Goal: Task Accomplishment & Management: Use online tool/utility

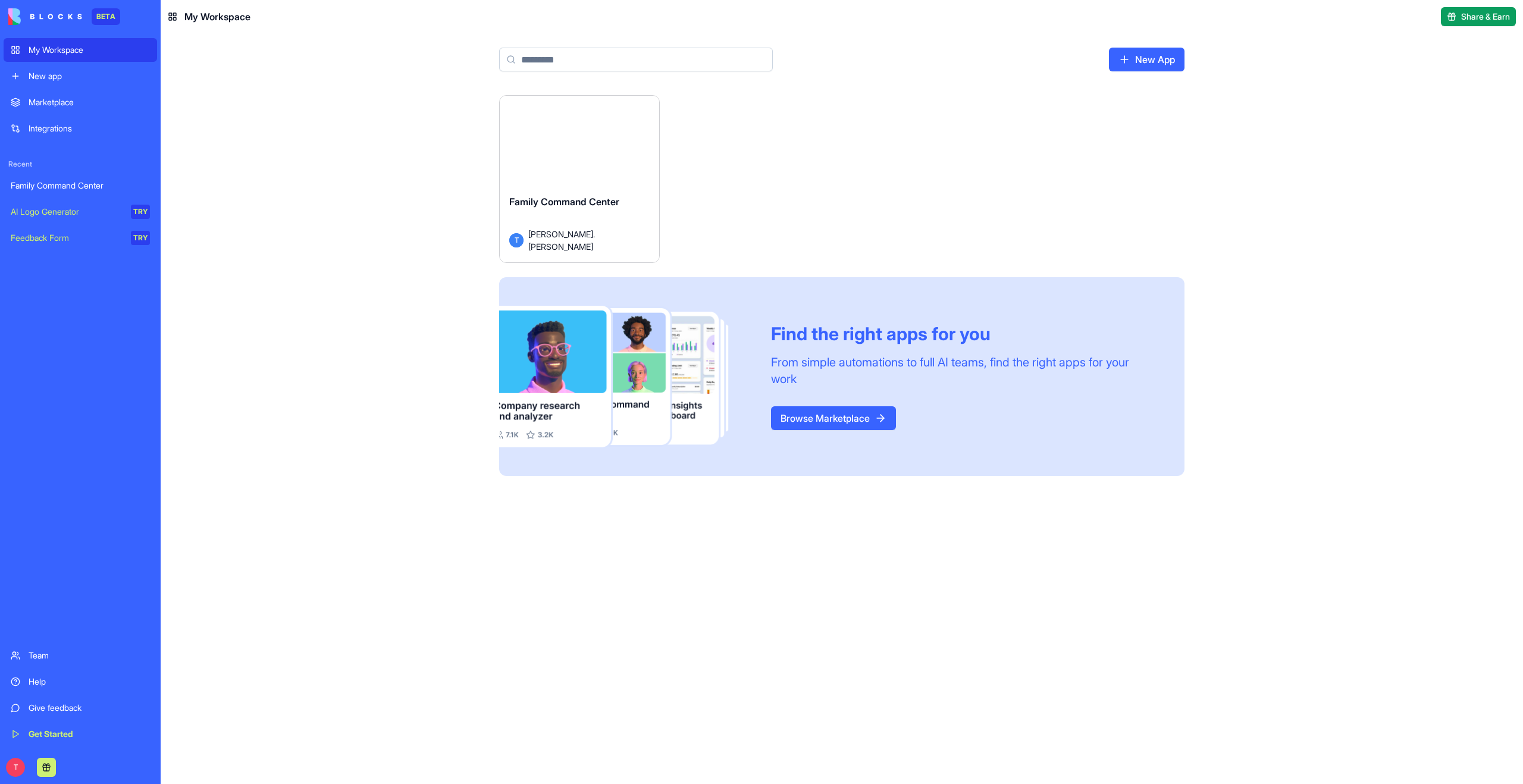
click at [570, 150] on button "Launch" at bounding box center [580, 146] width 89 height 23
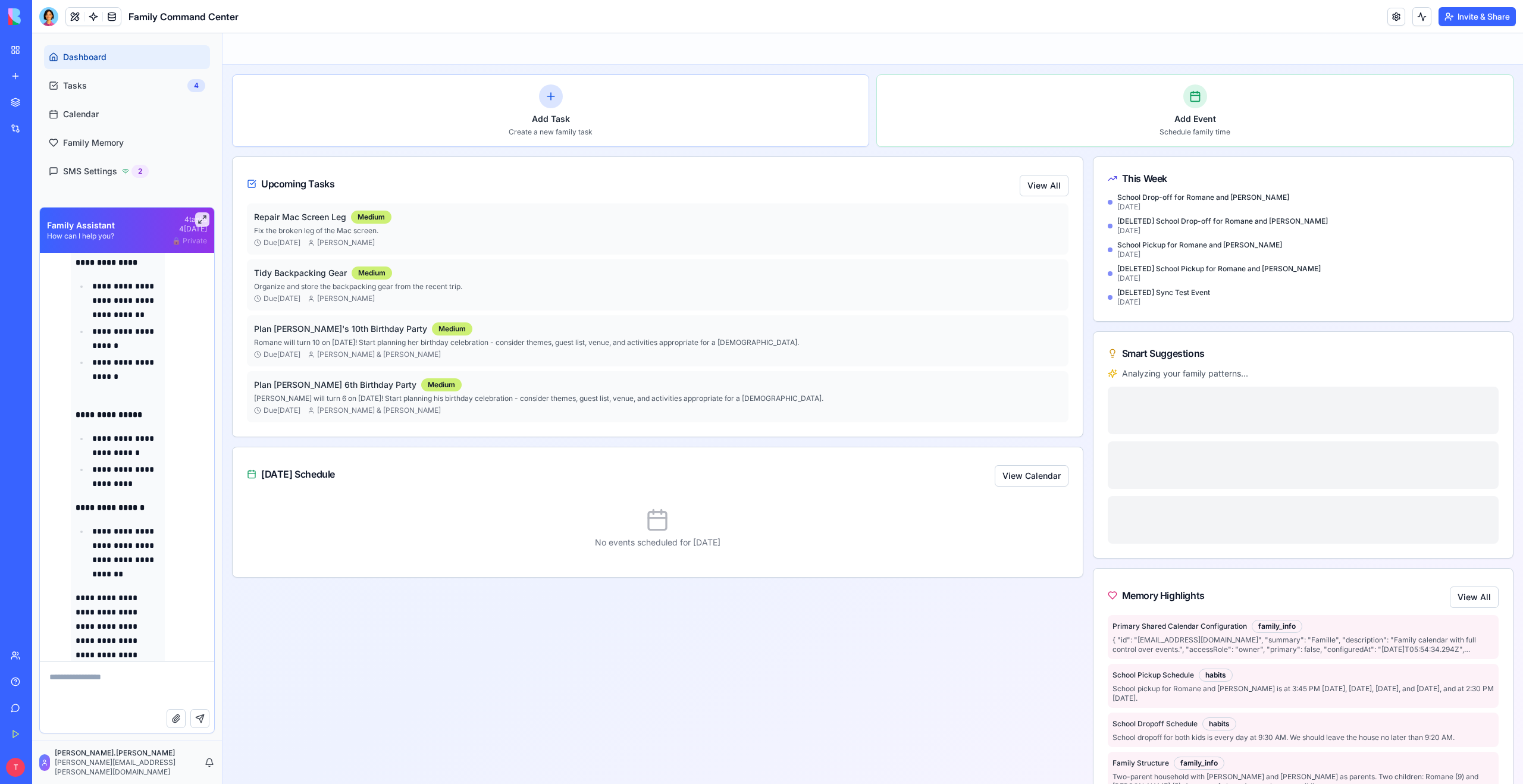
scroll to position [7713, 0]
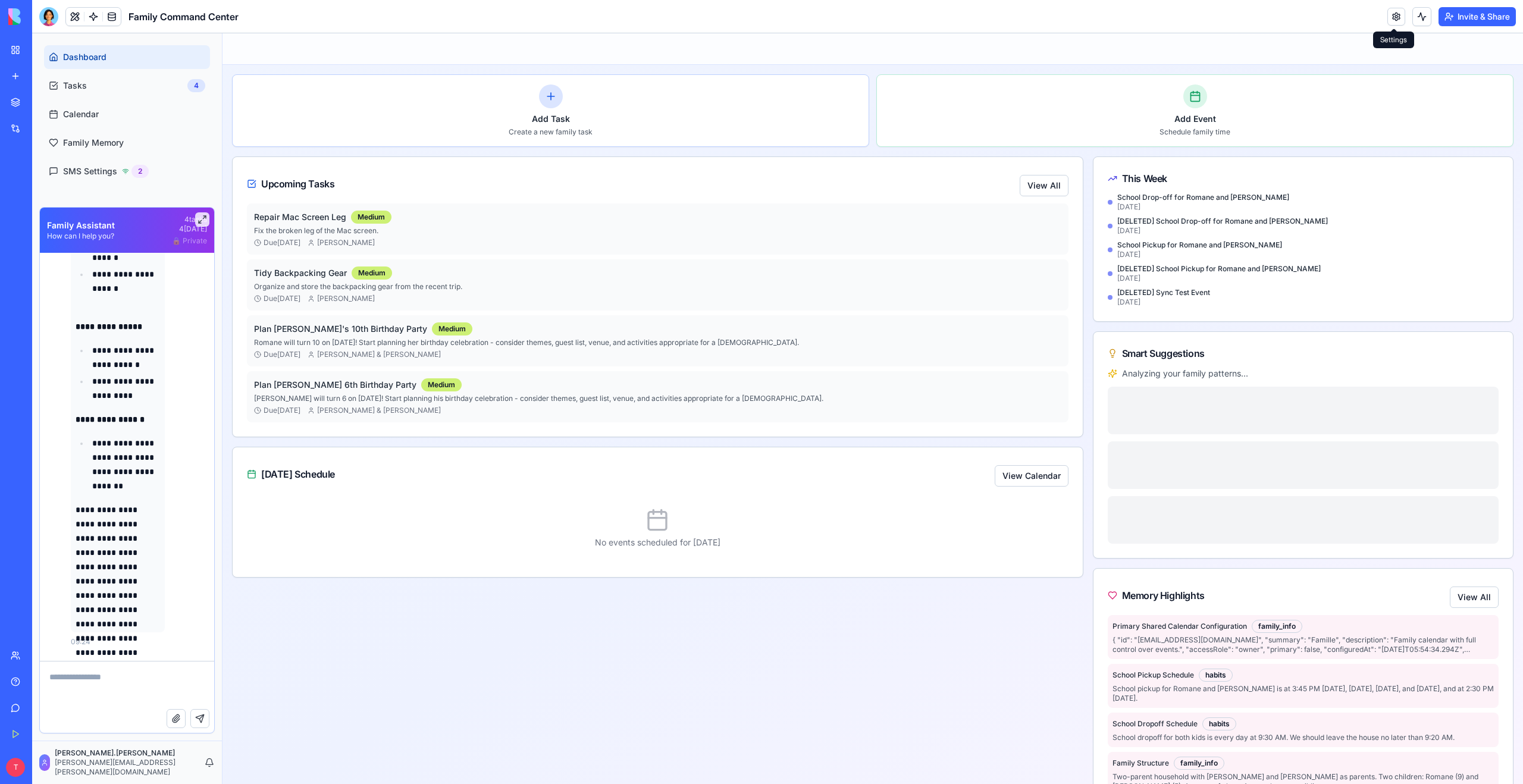
click at [1395, 15] on link at bounding box center [1396, 16] width 18 height 18
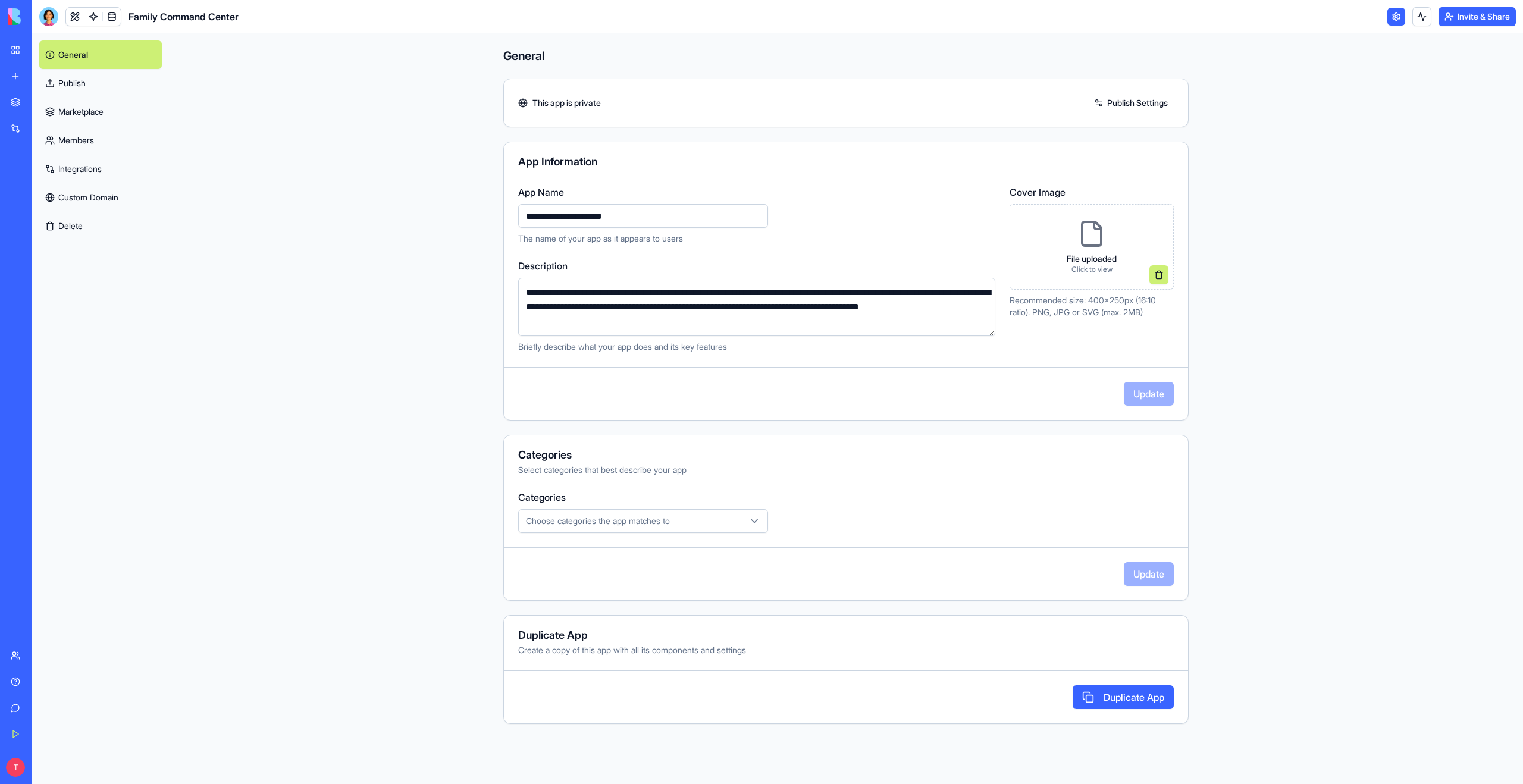
click at [89, 167] on link "Integrations" at bounding box center [101, 169] width 122 height 29
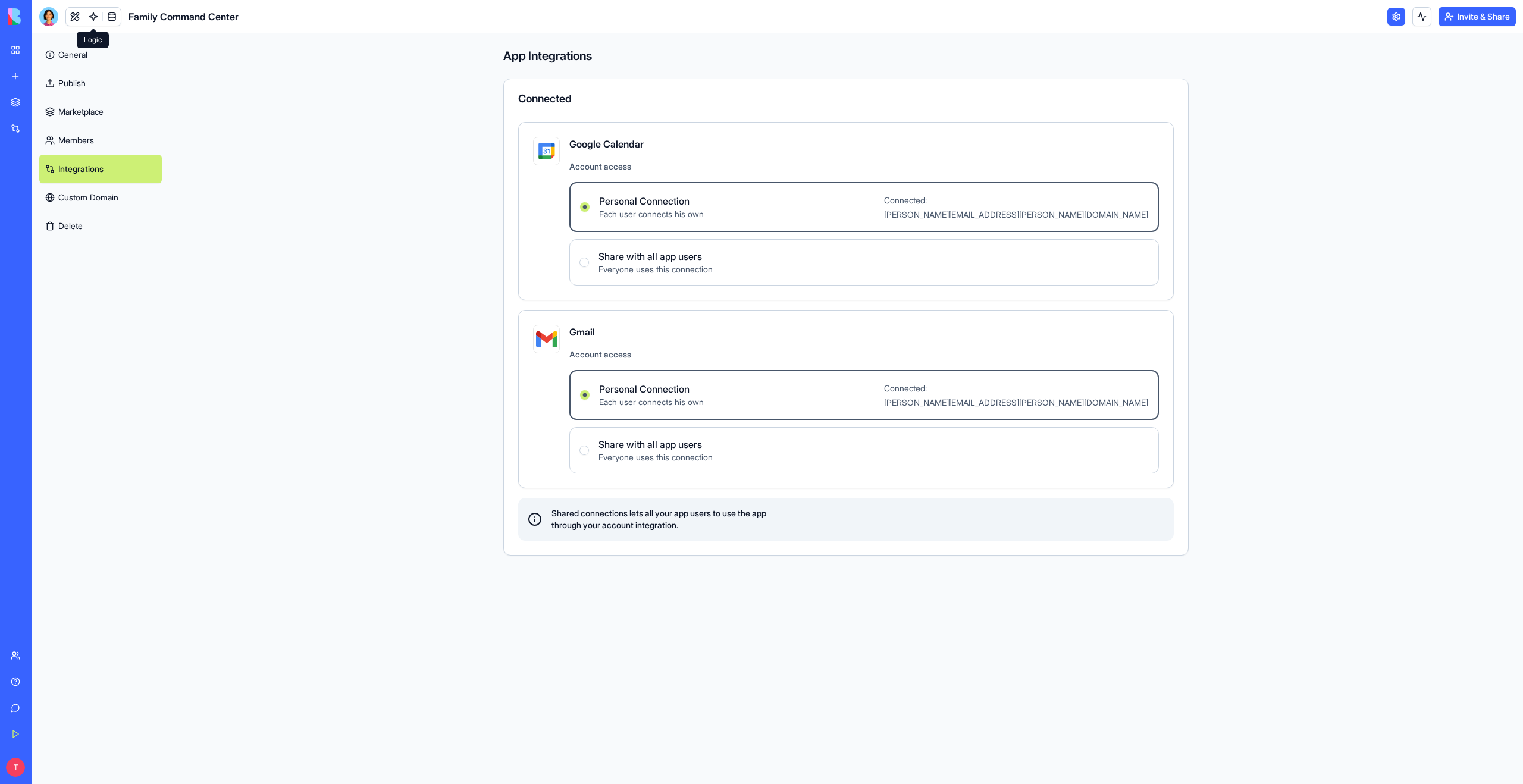
click at [96, 18] on link at bounding box center [93, 16] width 18 height 18
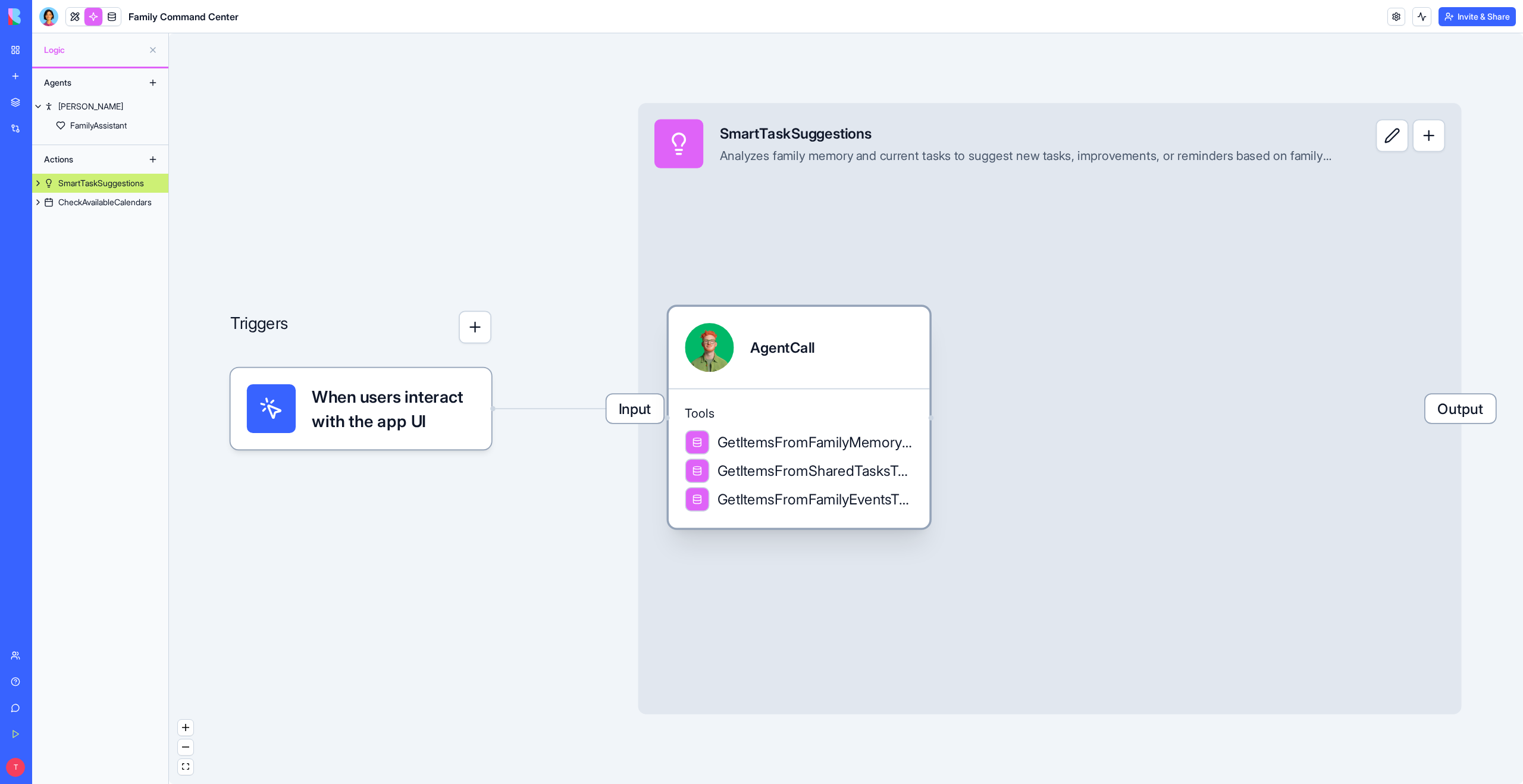
click at [789, 370] on div "AgentCall" at bounding box center [782, 347] width 65 height 49
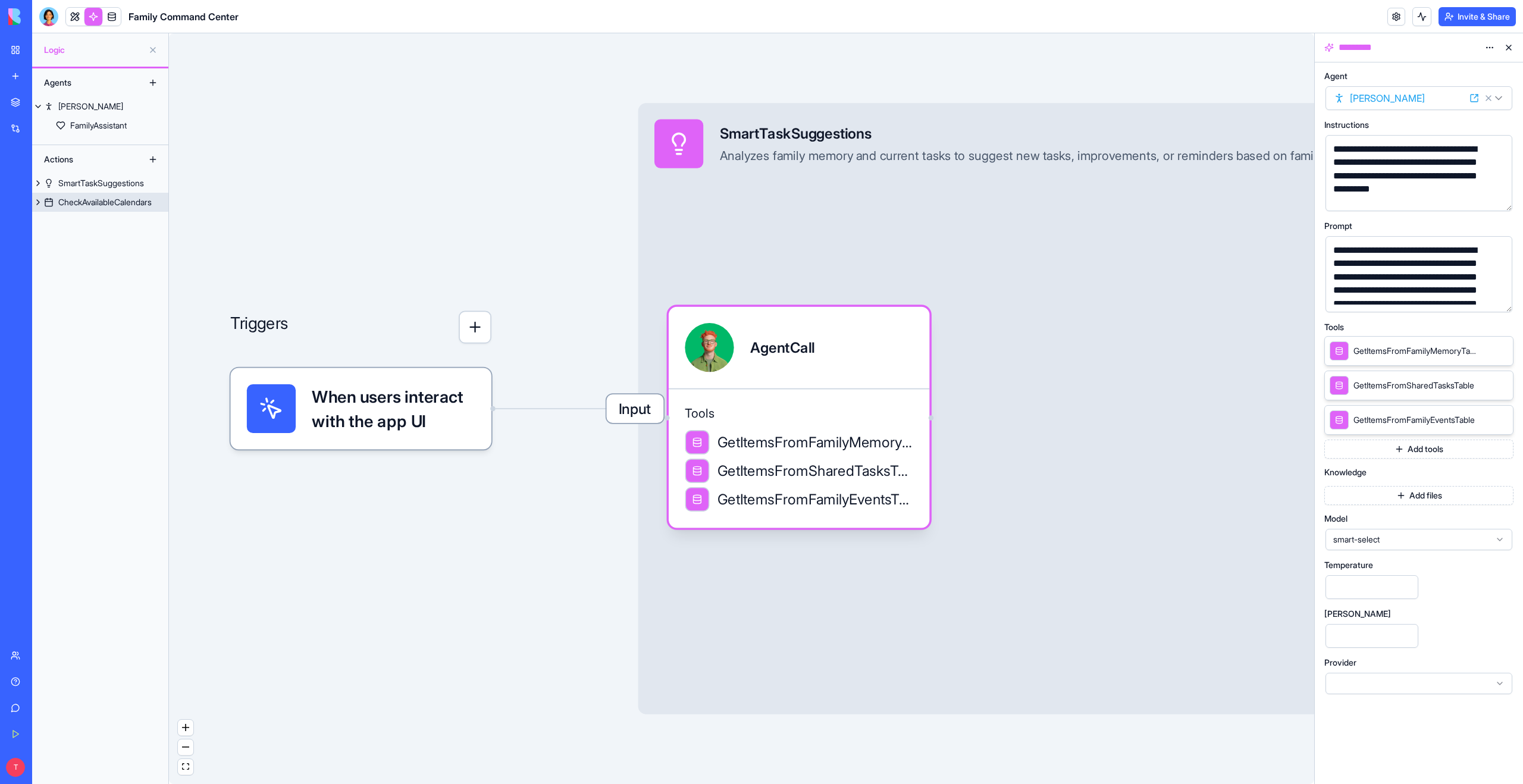
click at [113, 200] on div "CheckAvailableCalendars" at bounding box center [105, 202] width 93 height 12
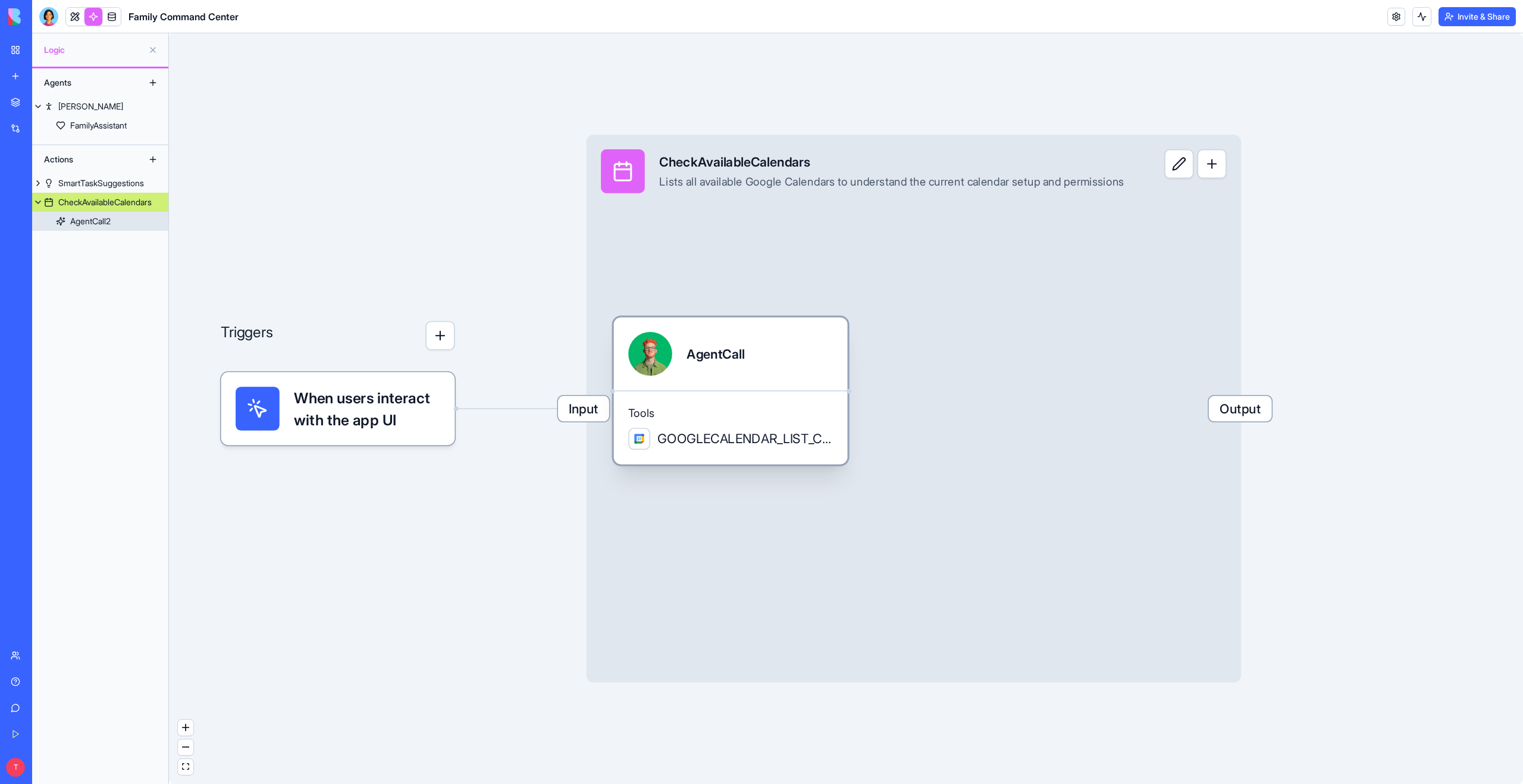
click at [678, 370] on div "AgentCall" at bounding box center [730, 354] width 205 height 44
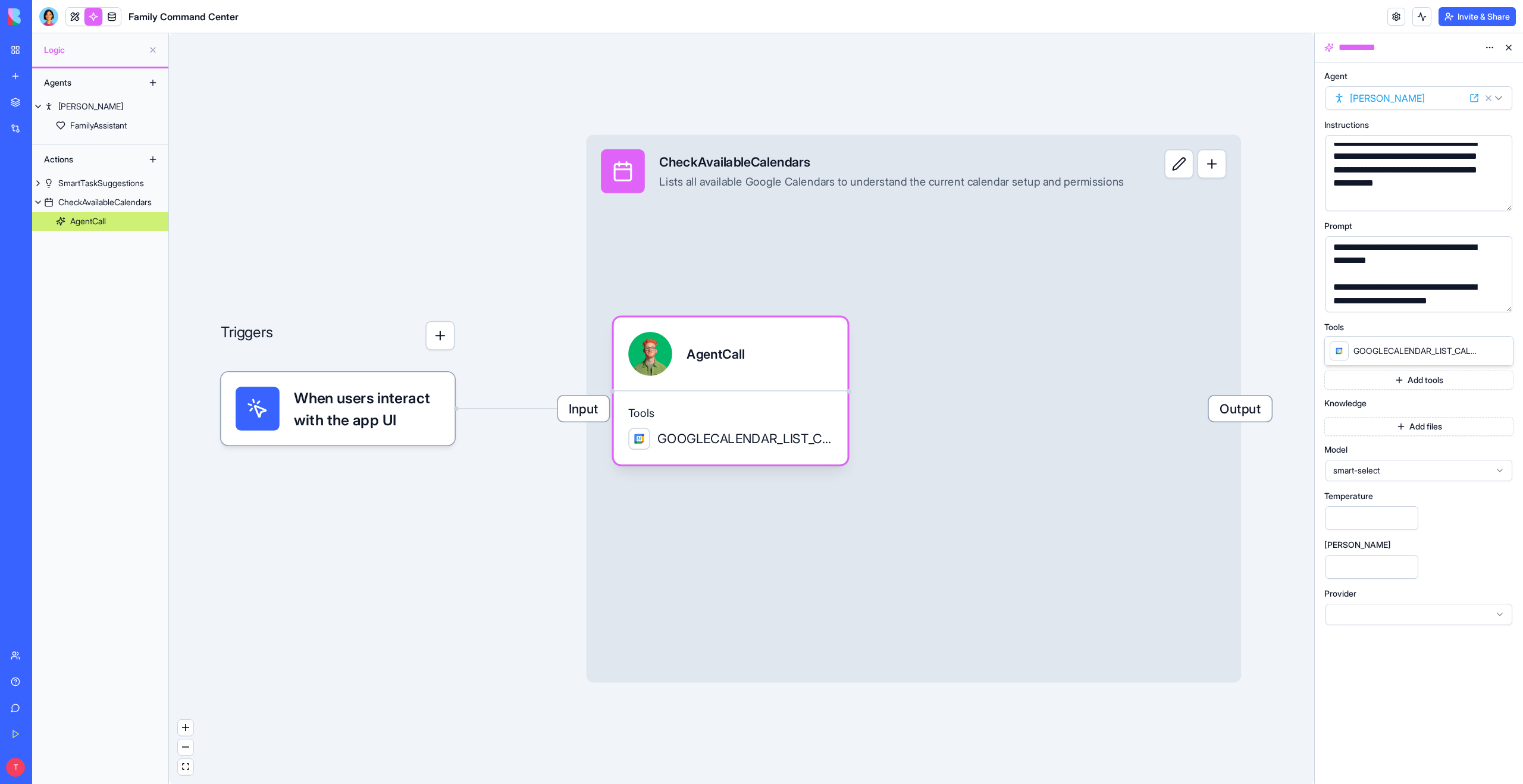
scroll to position [196, 0]
click at [77, 19] on link at bounding box center [75, 16] width 18 height 18
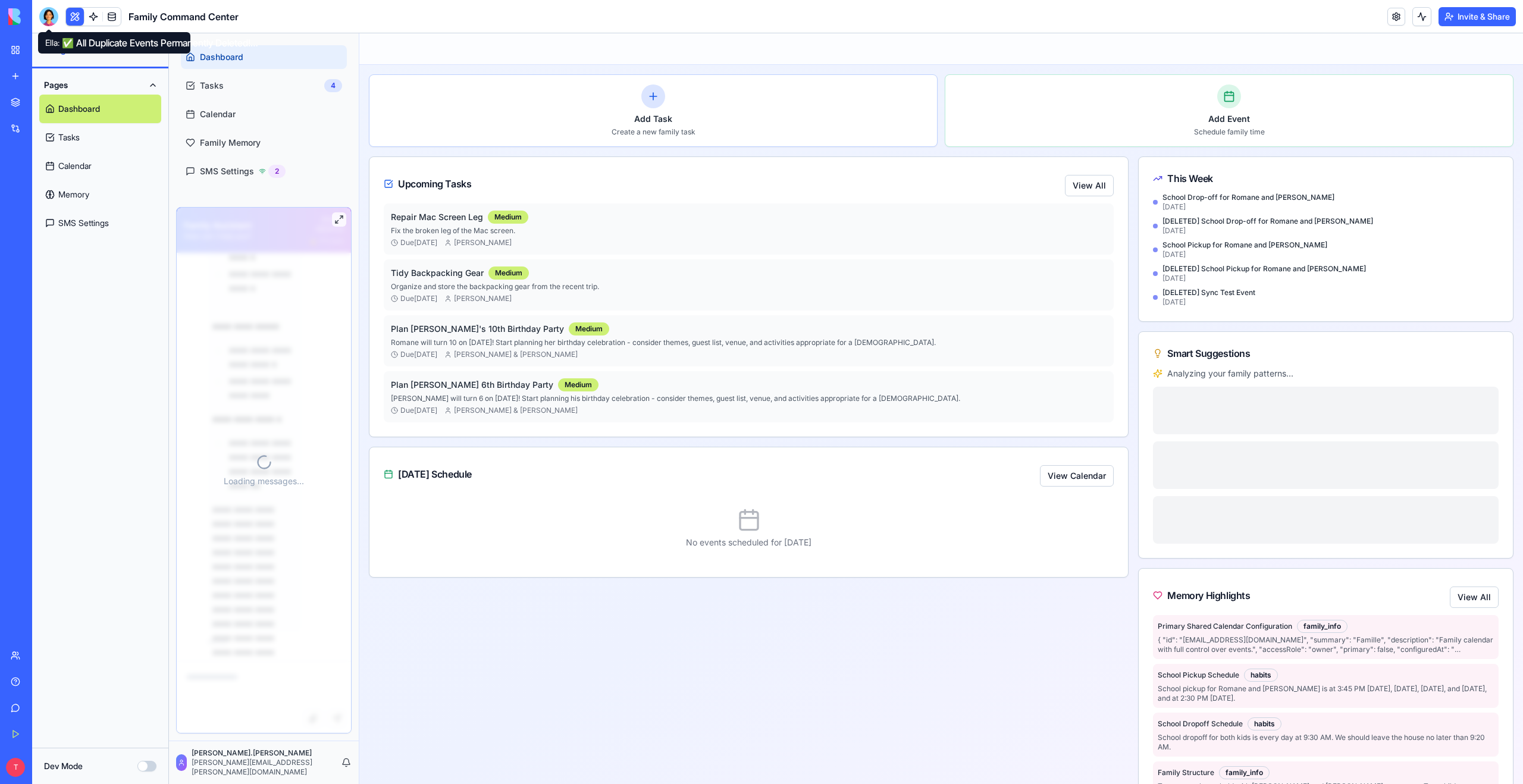
scroll to position [7713, 0]
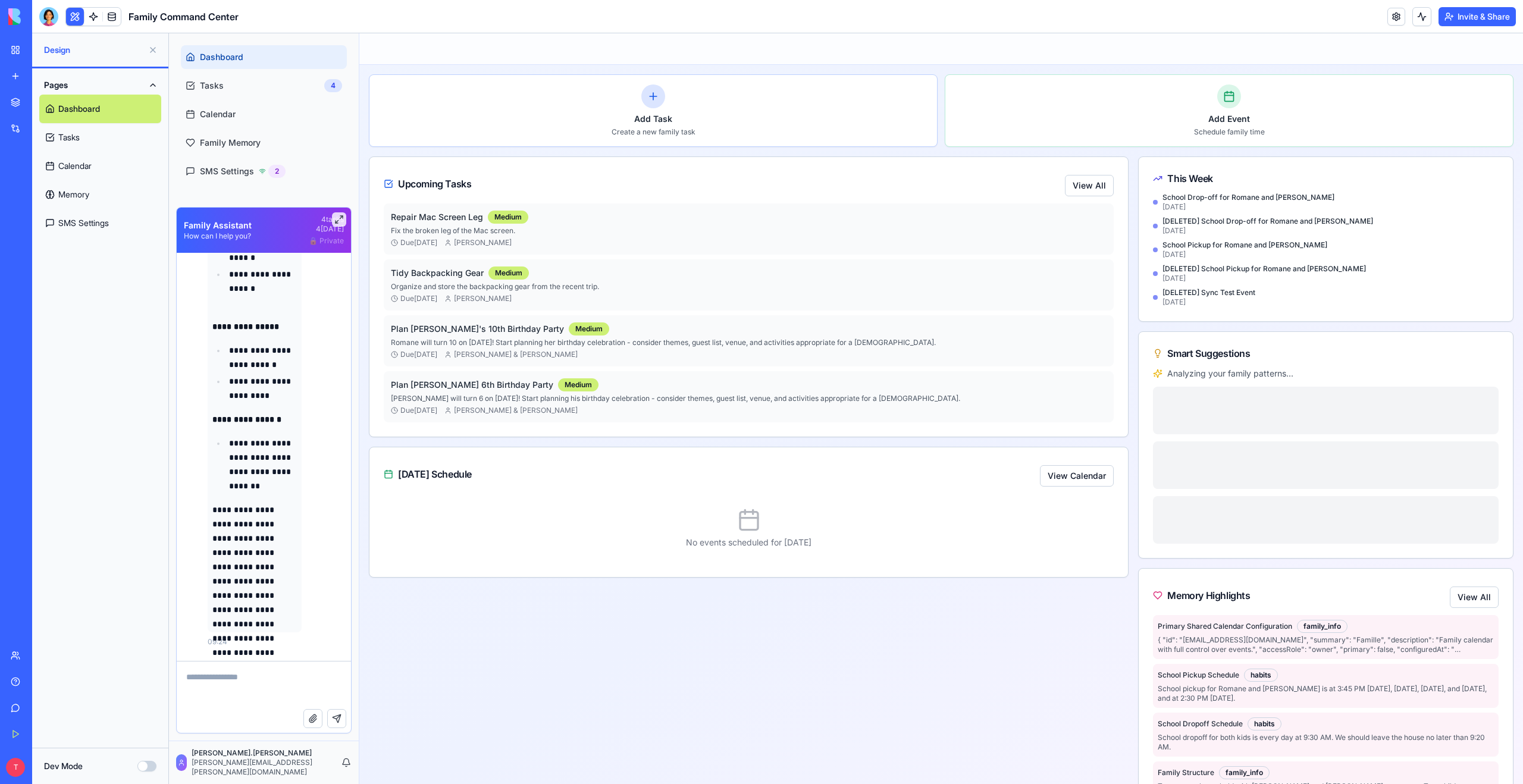
click at [65, 143] on link "Tasks" at bounding box center [100, 138] width 122 height 29
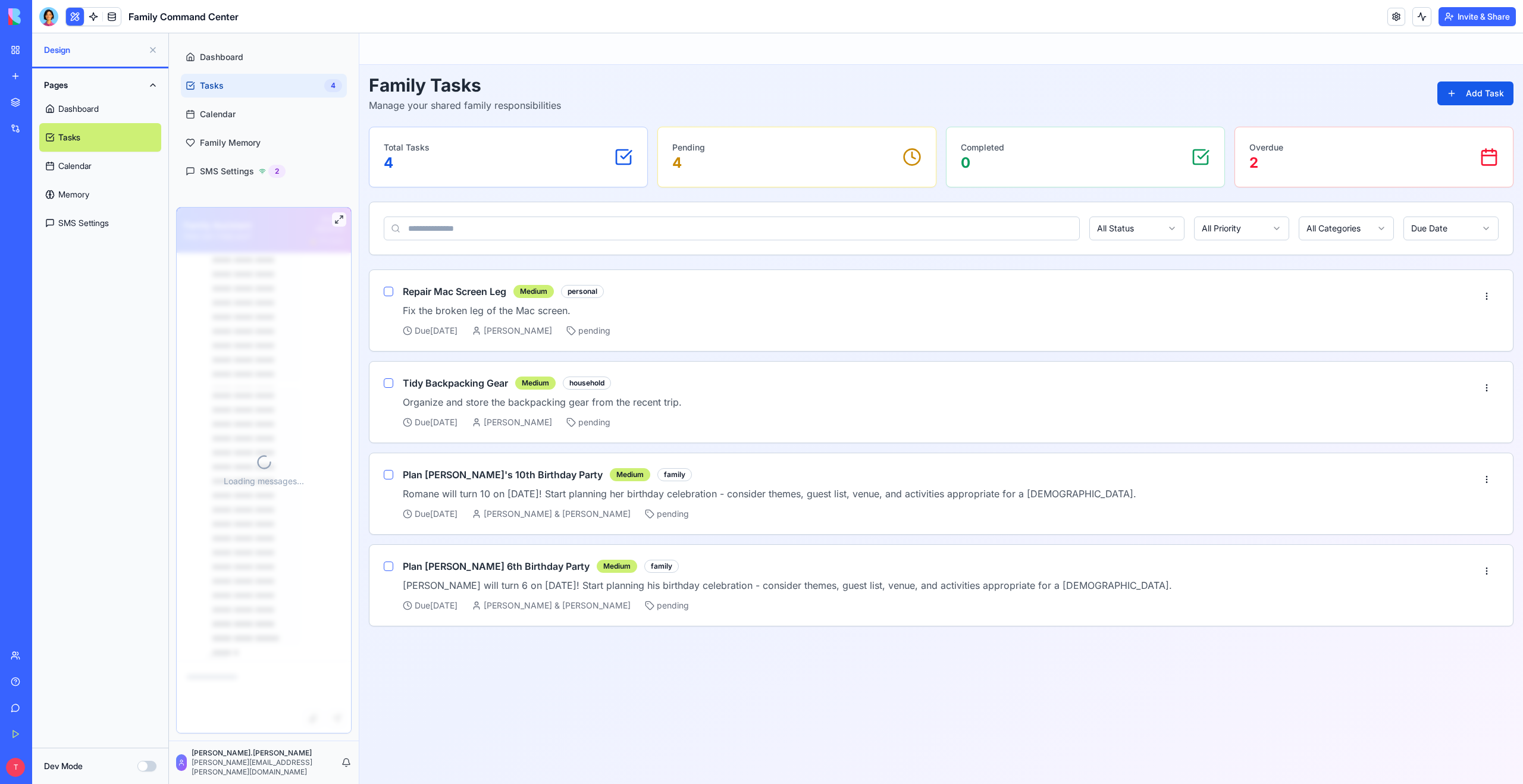
scroll to position [7713, 0]
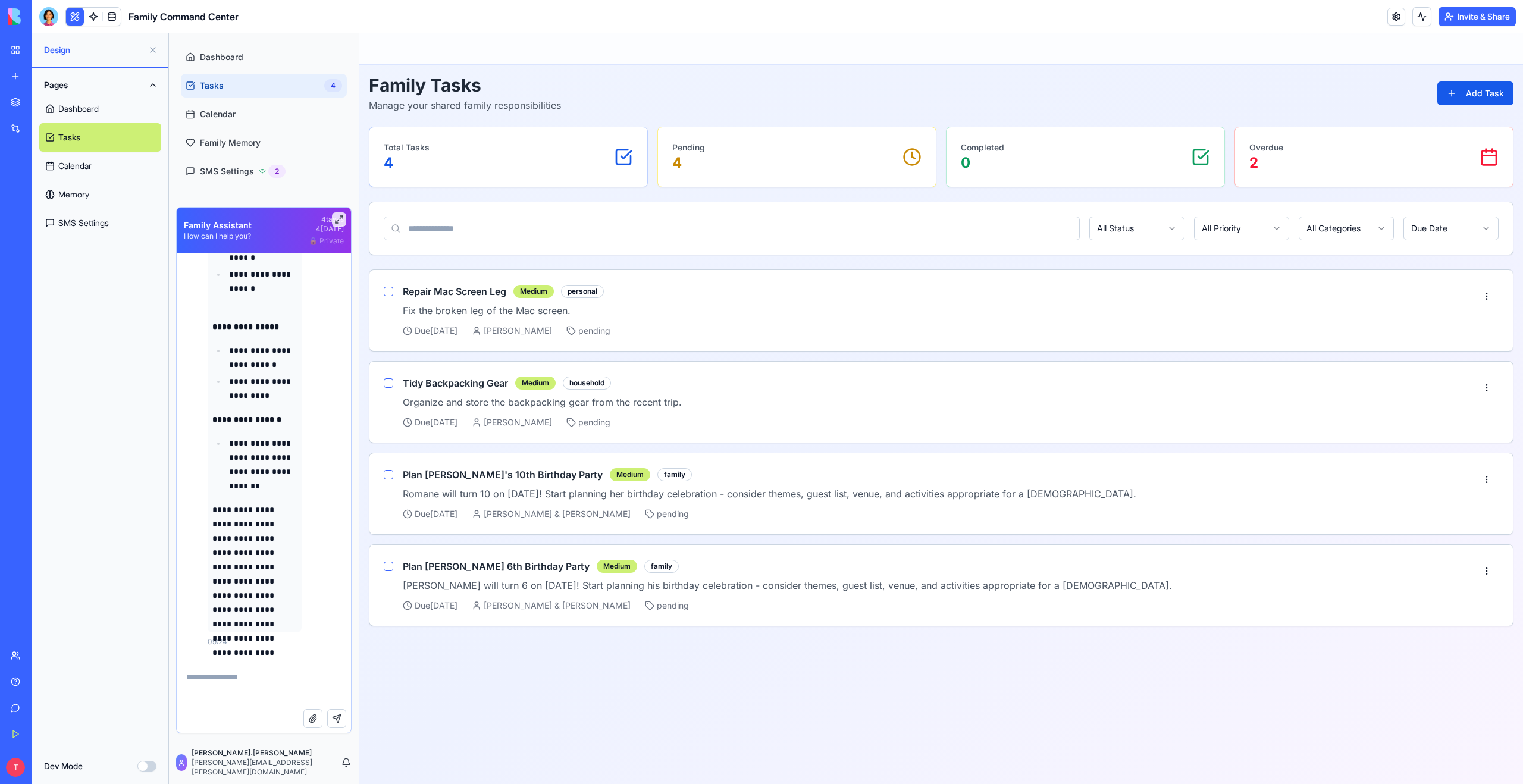
click at [75, 167] on link "Calendar" at bounding box center [100, 166] width 122 height 29
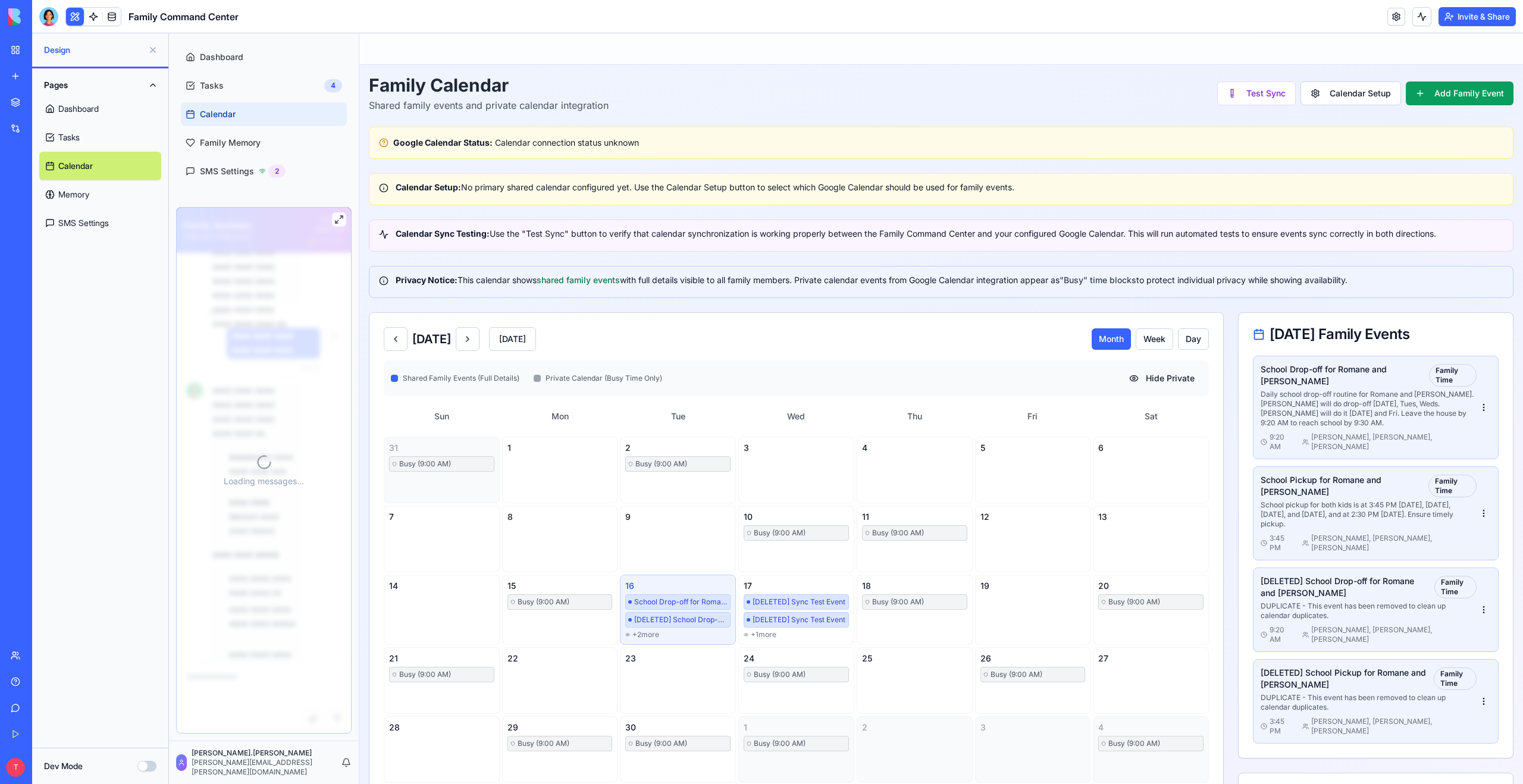
scroll to position [7713, 0]
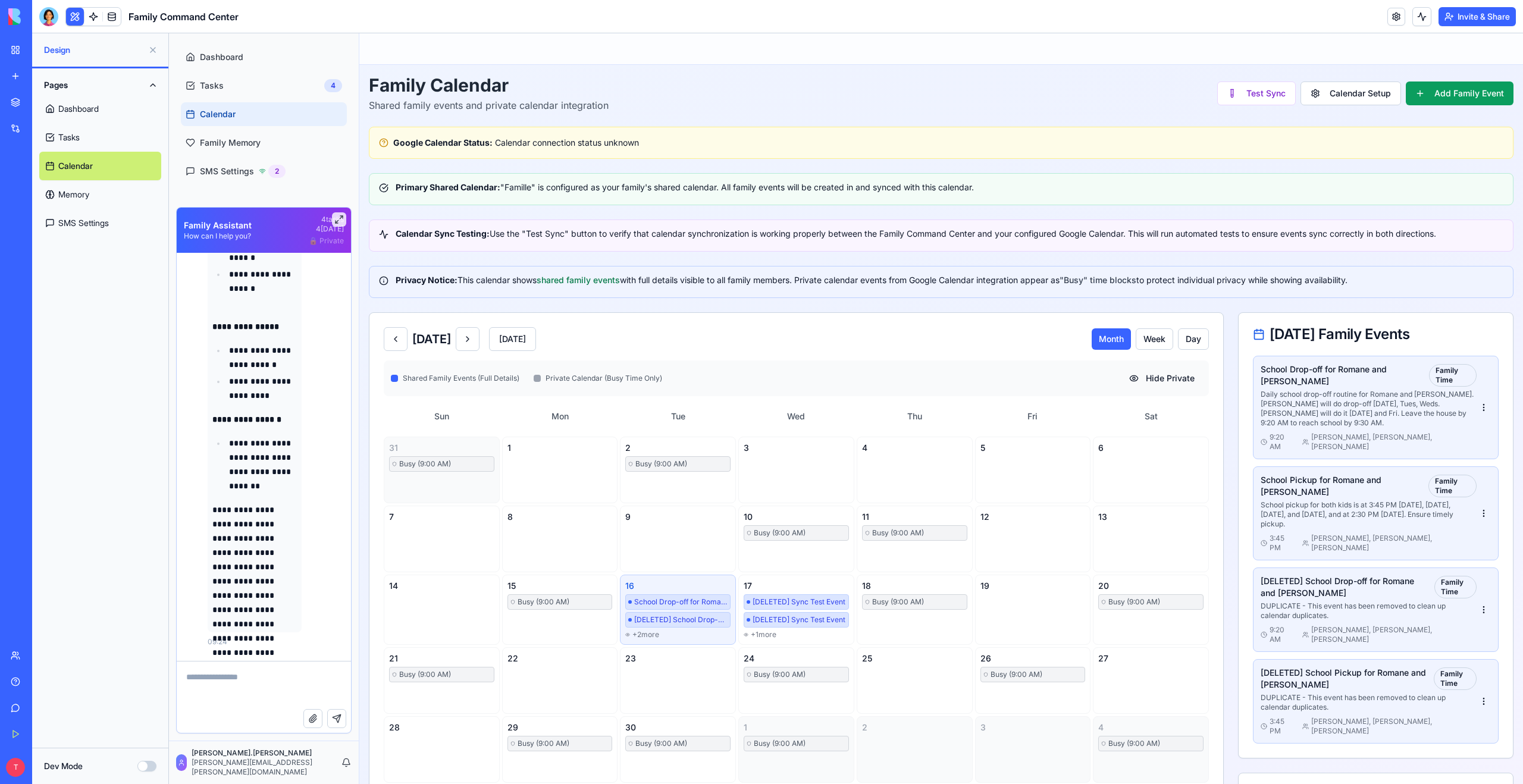
click at [153, 49] on button at bounding box center [153, 49] width 19 height 19
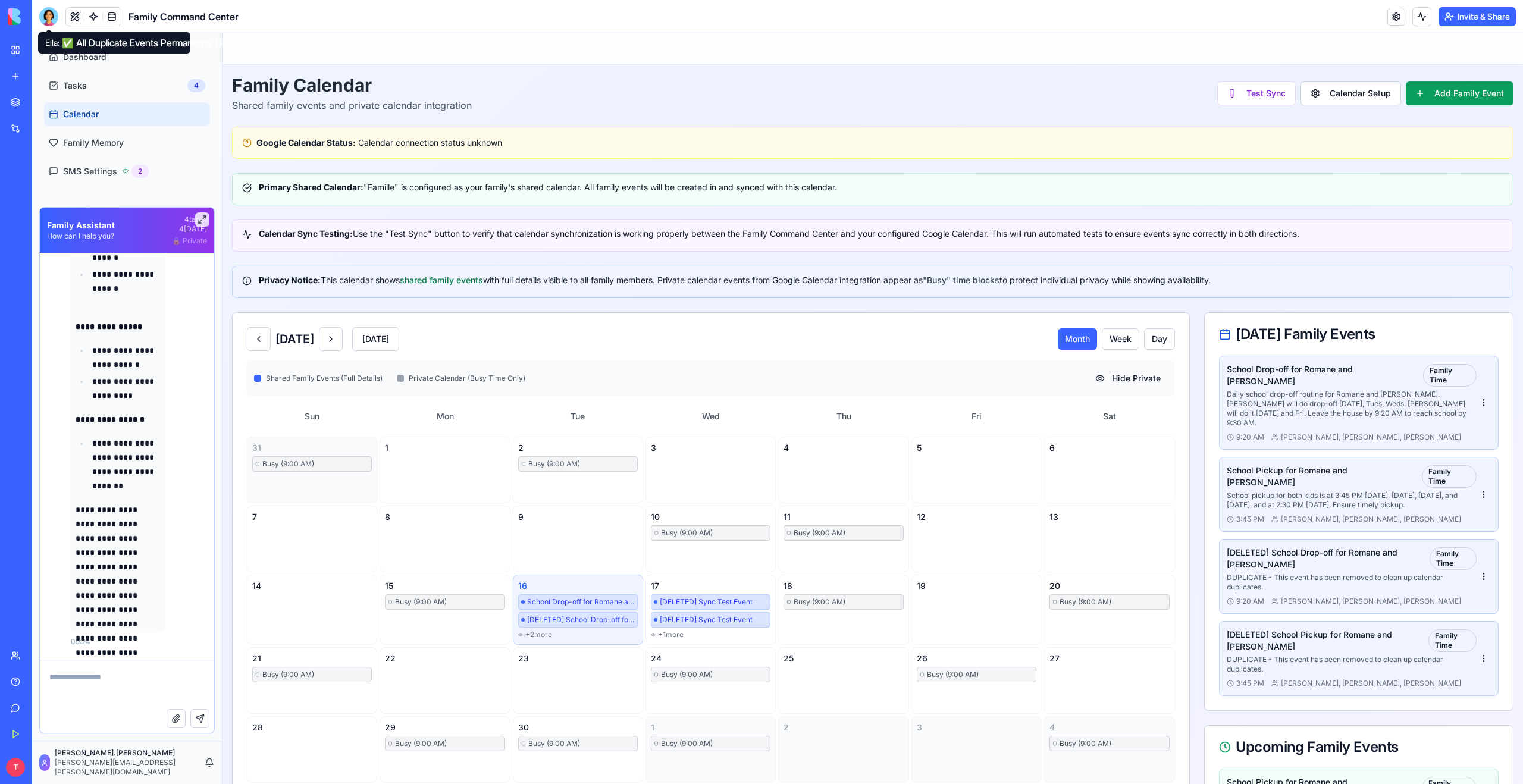
click at [50, 19] on div at bounding box center [49, 17] width 19 height 19
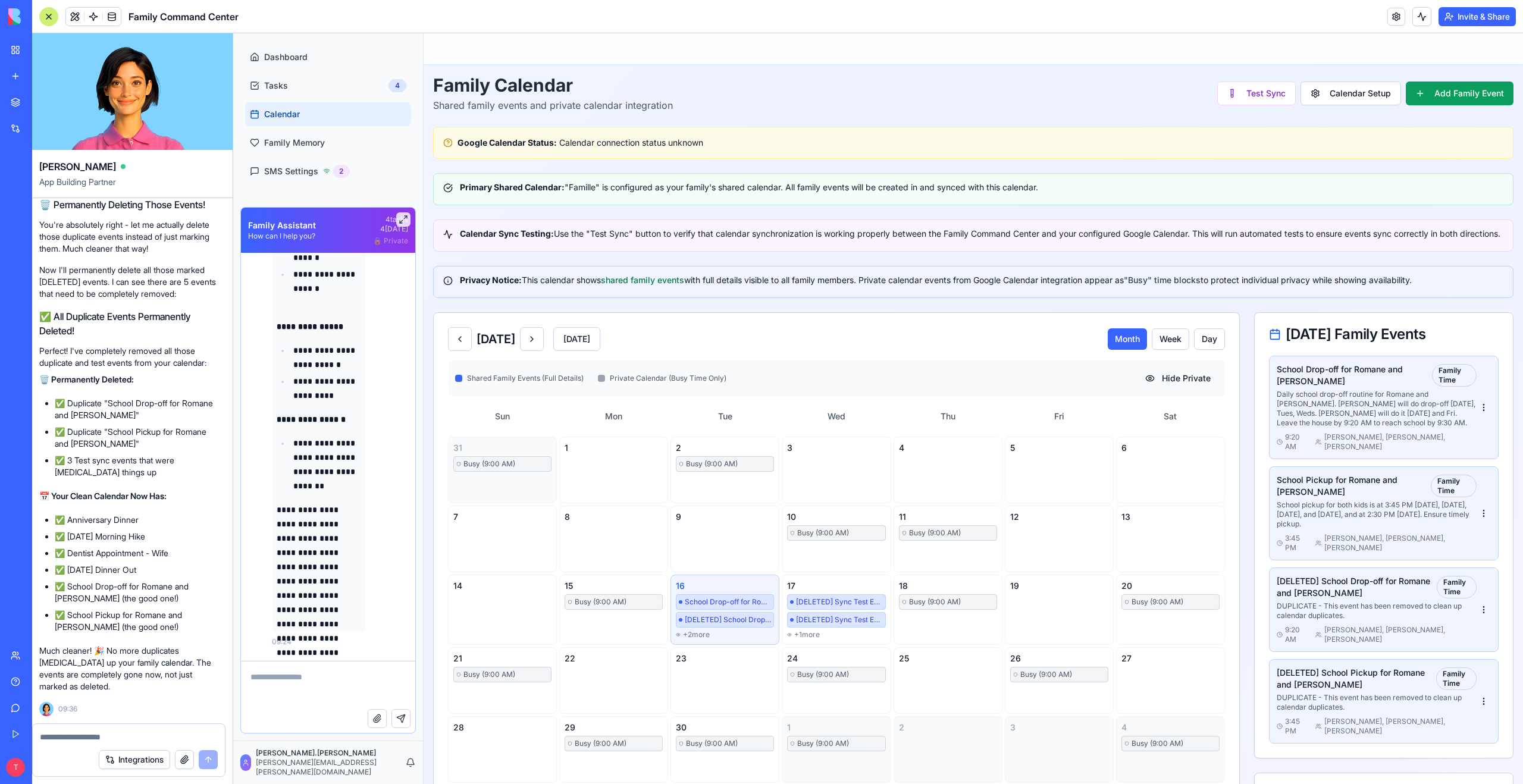
scroll to position [0, 0]
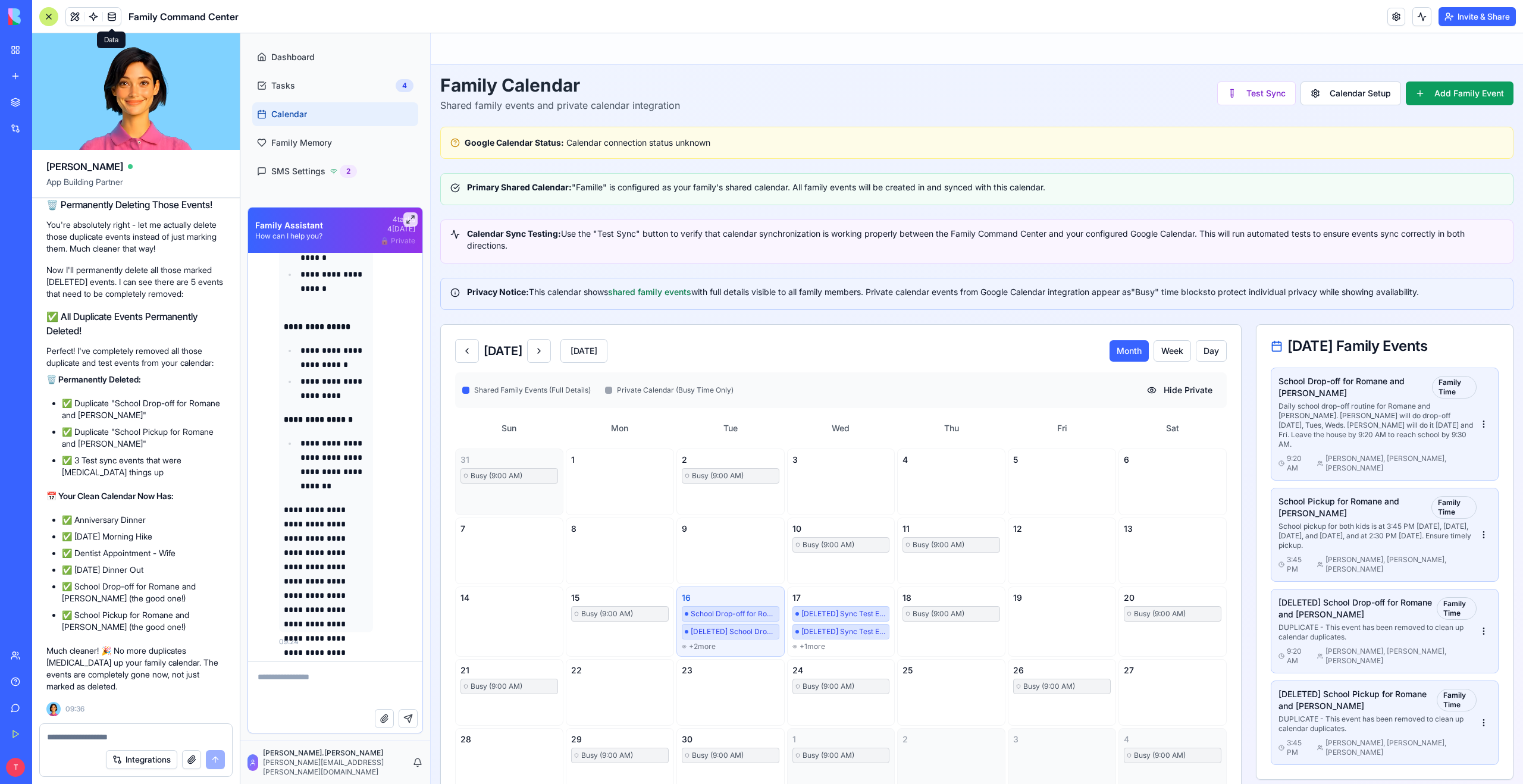
click at [113, 18] on link at bounding box center [112, 16] width 18 height 18
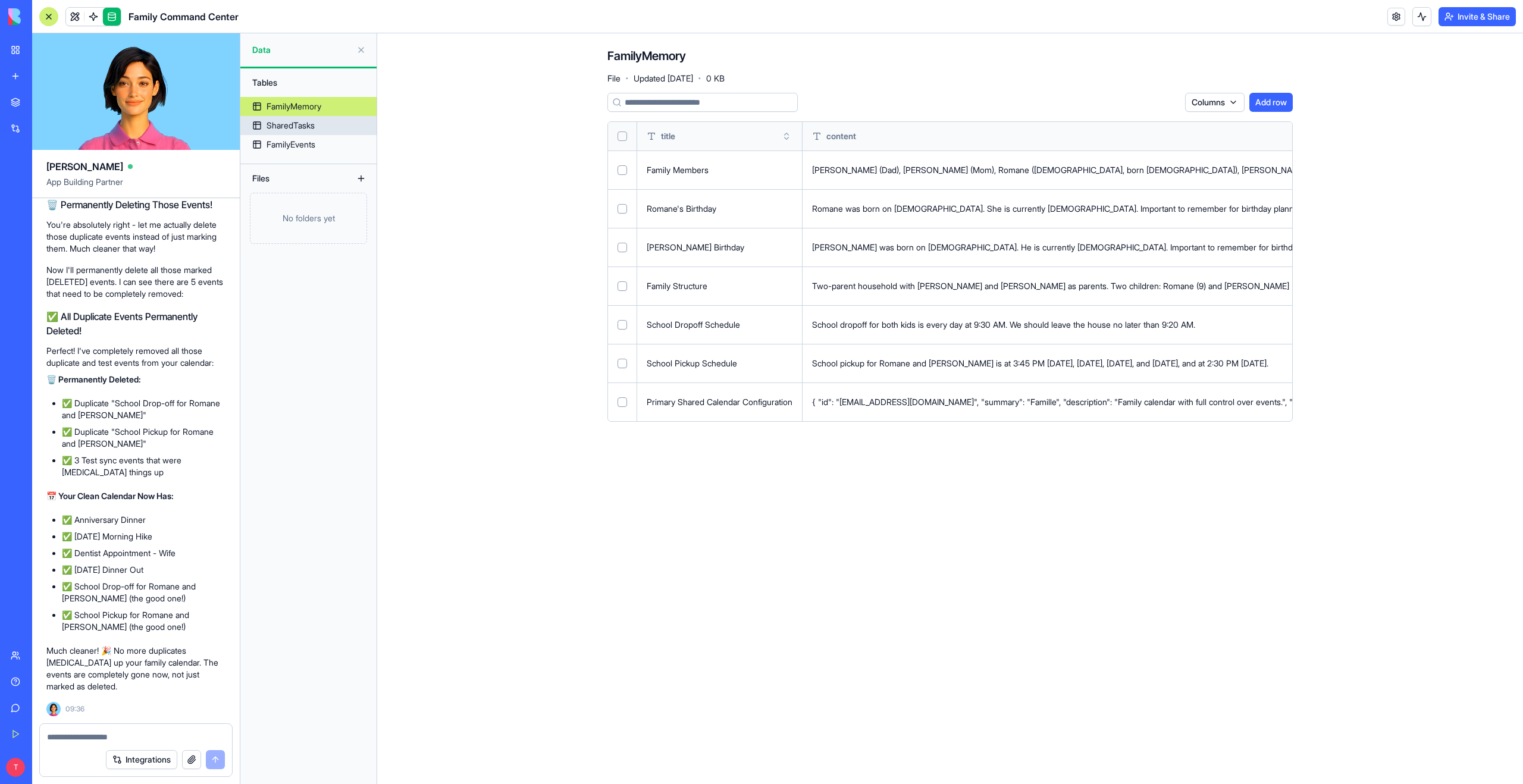
click at [321, 124] on link "SharedTasks" at bounding box center [309, 125] width 136 height 19
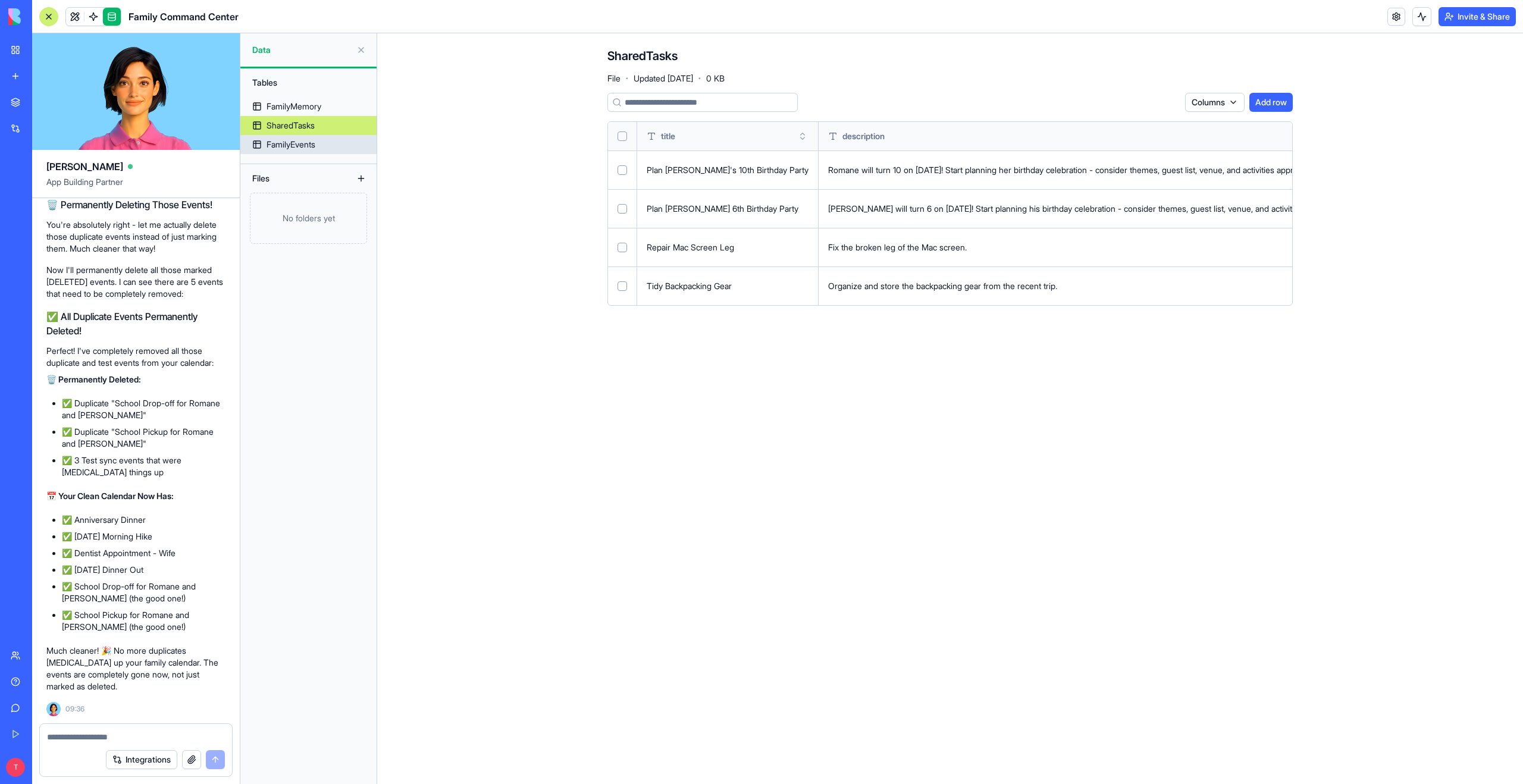
click at [306, 148] on div "FamilyEvents" at bounding box center [291, 144] width 49 height 12
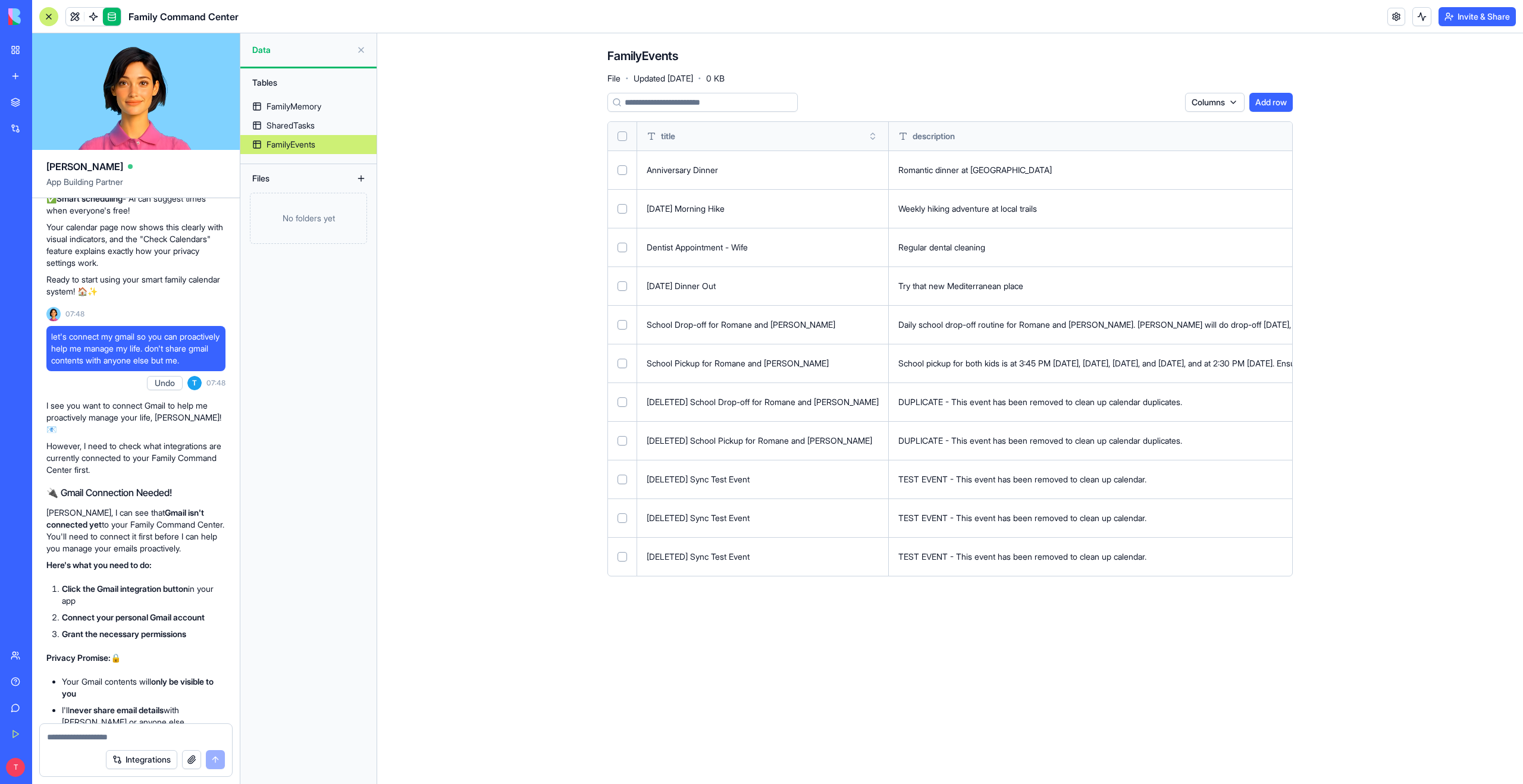
scroll to position [6467, 0]
